Goal: Task Accomplishment & Management: Complete application form

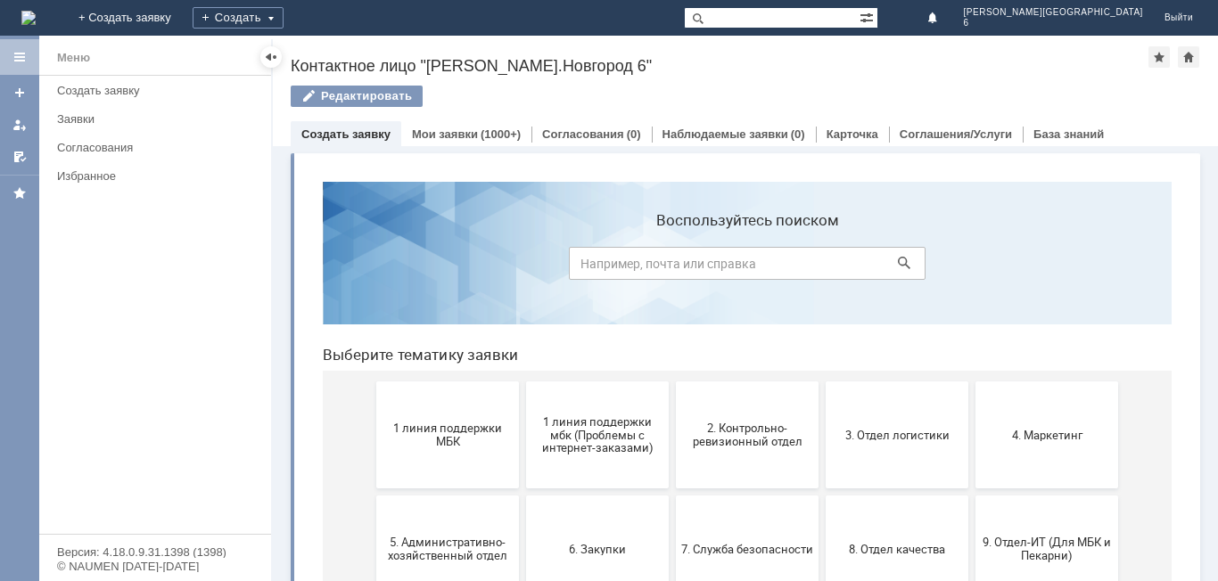
click at [446, 416] on button "1 линия поддержки МБК" at bounding box center [447, 435] width 143 height 107
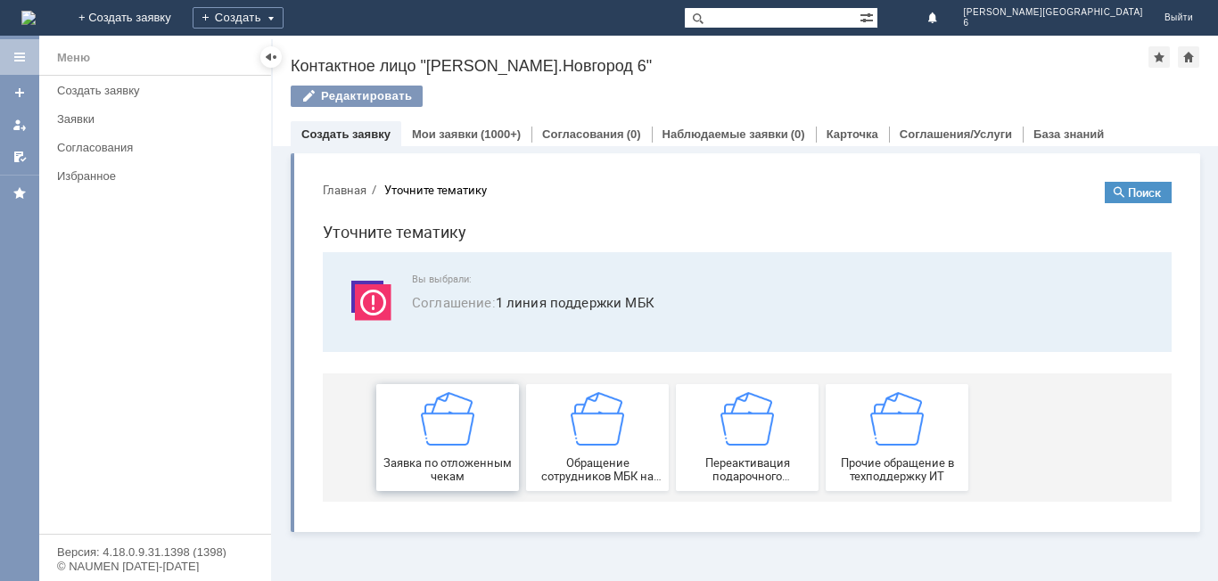
click at [481, 417] on div "Заявка по отложенным чекам" at bounding box center [448, 437] width 132 height 91
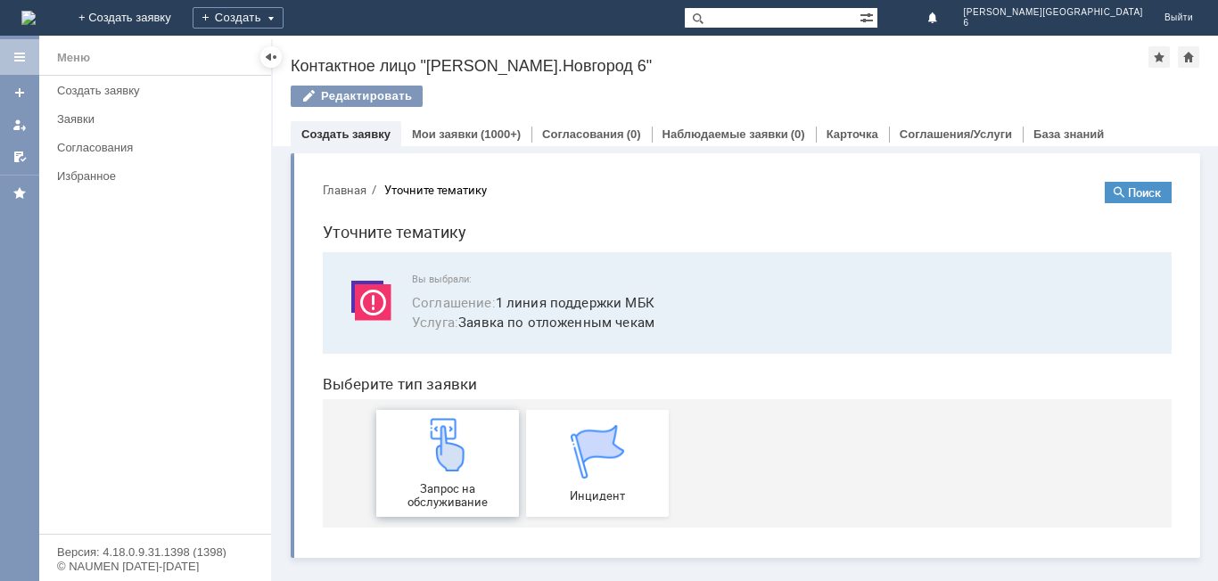
click at [473, 454] on img at bounding box center [448, 445] width 54 height 54
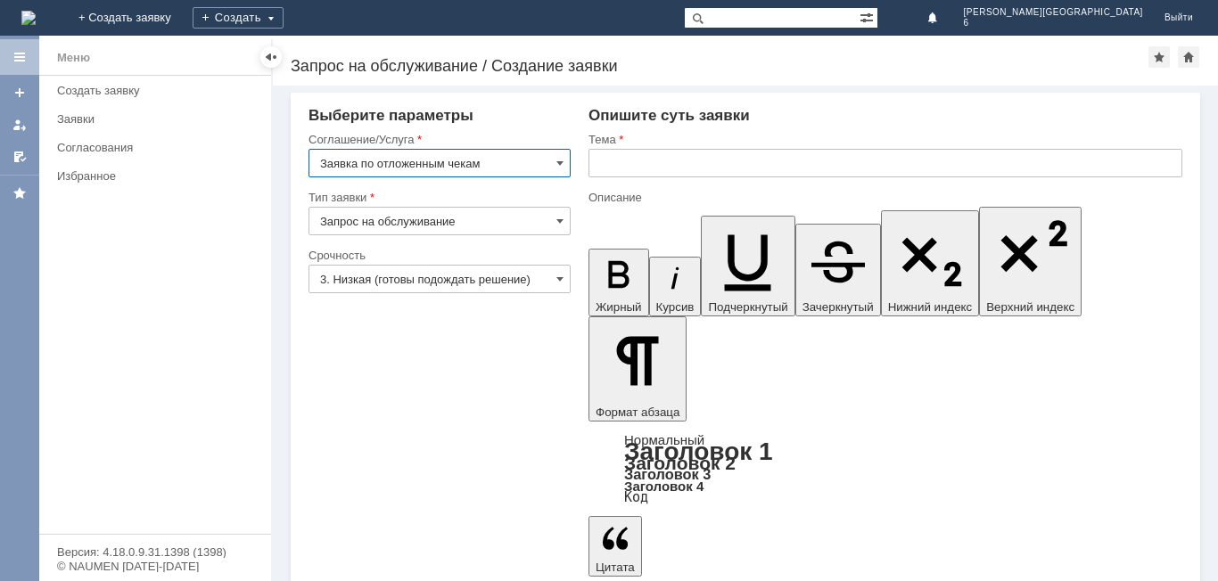
click at [644, 150] on input "text" at bounding box center [886, 163] width 594 height 29
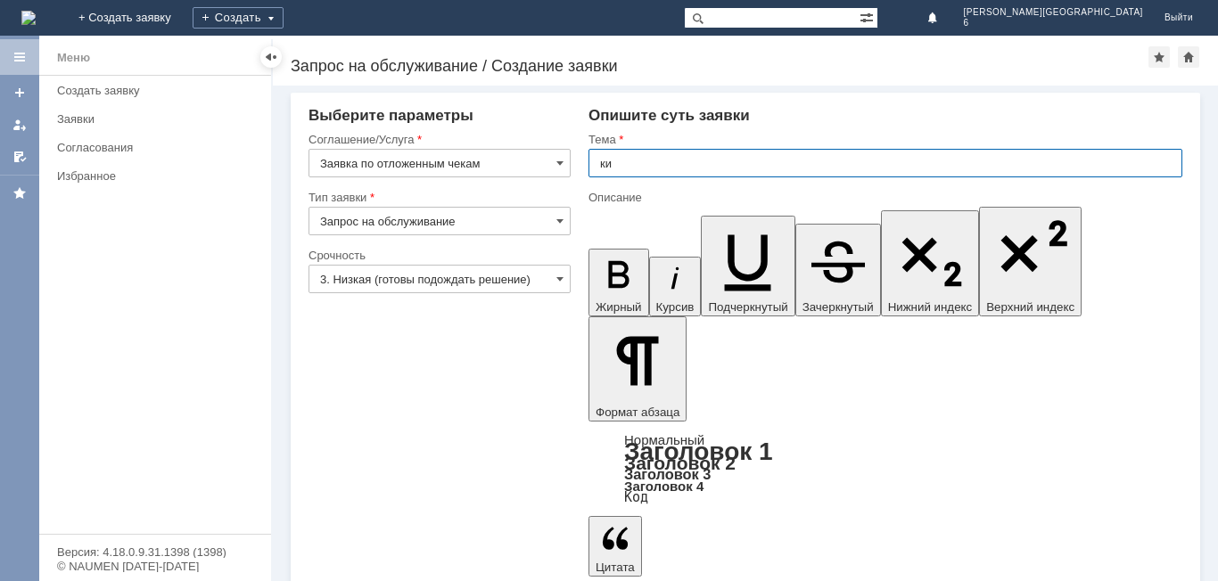
type input "к"
type input "прошу удалить отложенные чеки"
click at [814, 169] on input "прошу удалить отложенные чеки" at bounding box center [886, 163] width 594 height 29
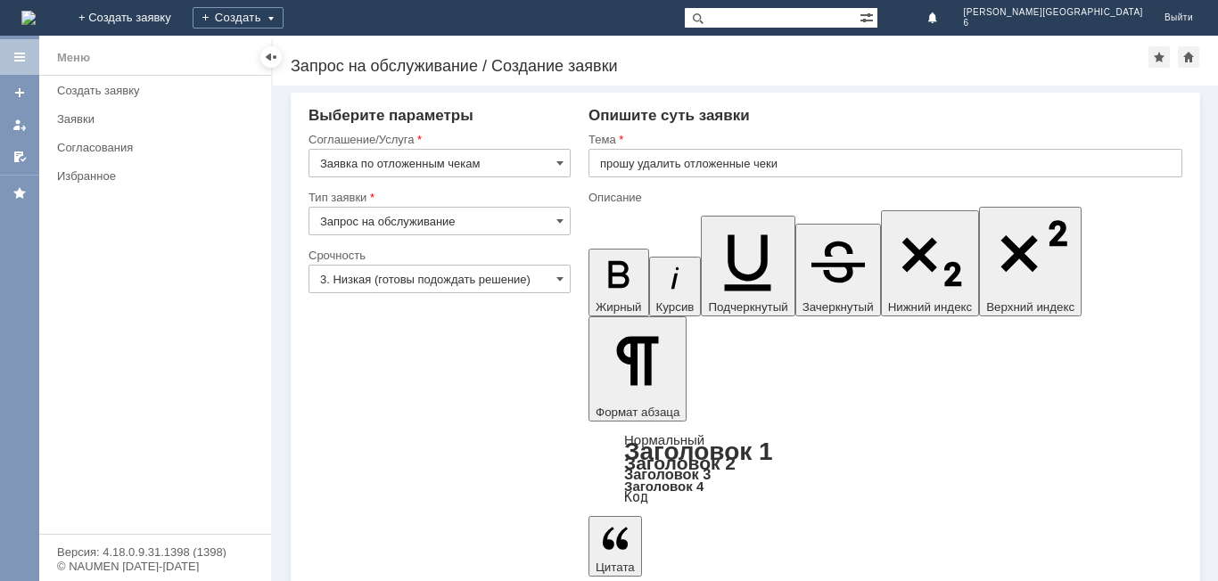
drag, startPoint x: 722, startPoint y: 4363, endPoint x: 732, endPoint y: 4363, distance: 9.8
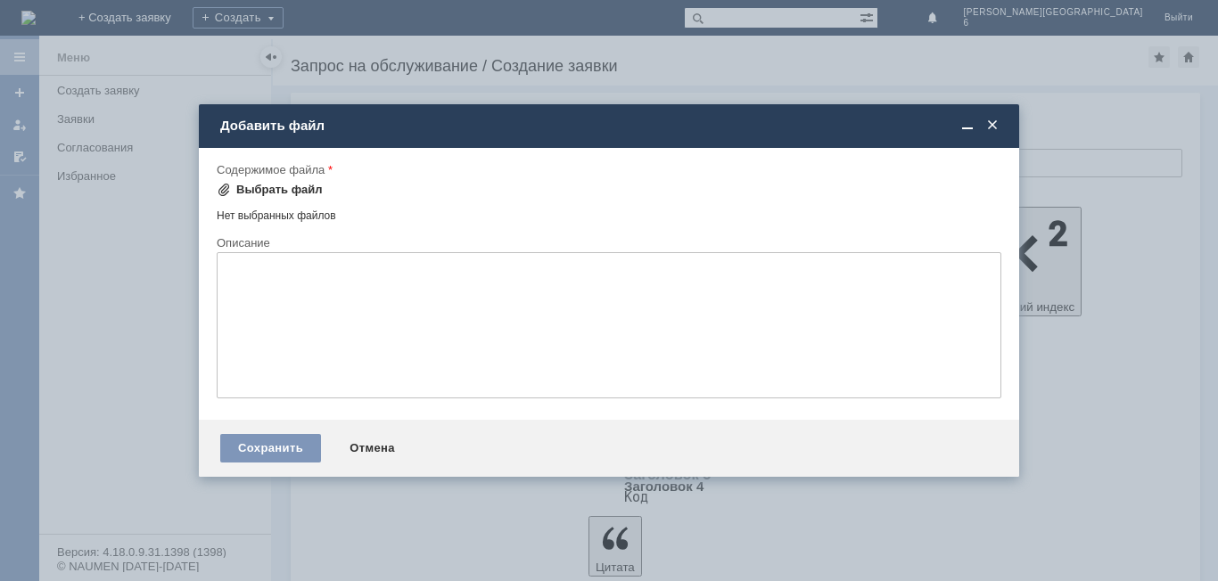
click at [243, 190] on div "Выбрать файл" at bounding box center [279, 190] width 87 height 14
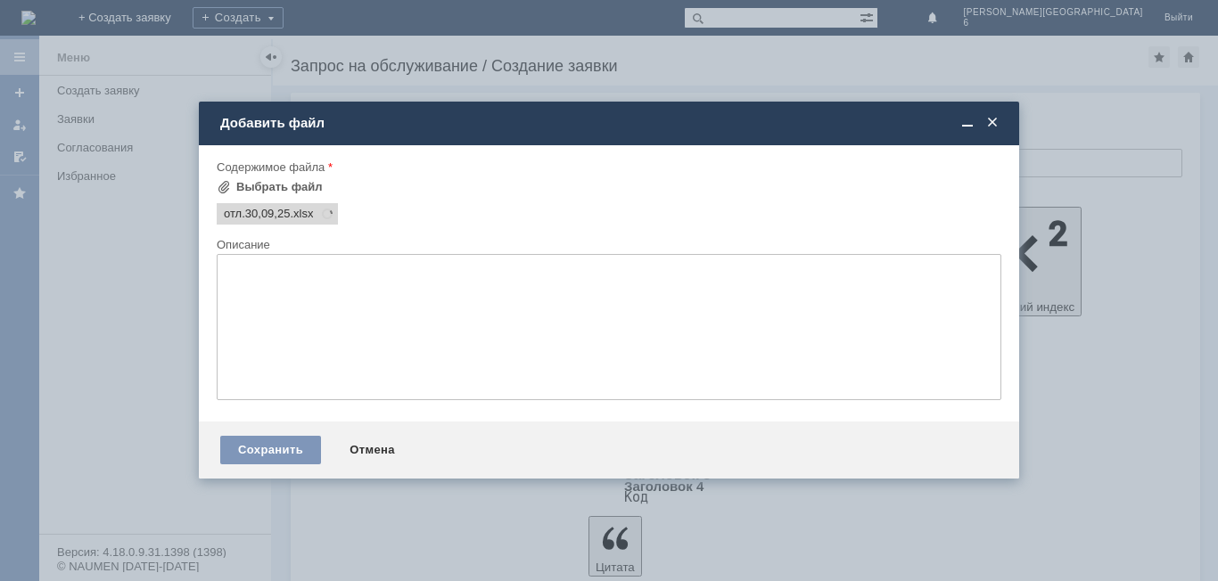
scroll to position [0, 0]
click at [251, 455] on div "Сохранить" at bounding box center [270, 450] width 101 height 29
